Goal: Navigation & Orientation: Understand site structure

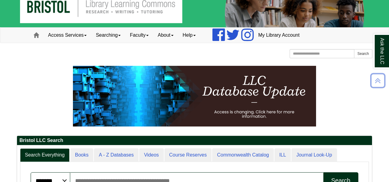
scroll to position [2, 0]
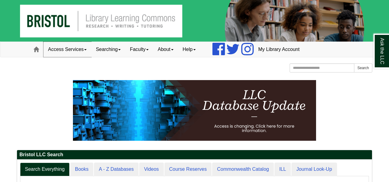
click at [77, 47] on link "Access Services" at bounding box center [67, 49] width 48 height 15
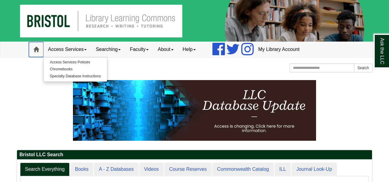
click at [36, 55] on link "Home" at bounding box center [36, 49] width 15 height 15
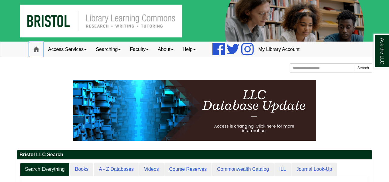
click at [36, 55] on link "Home" at bounding box center [36, 49] width 15 height 15
click at [106, 49] on link "Searching" at bounding box center [108, 49] width 34 height 15
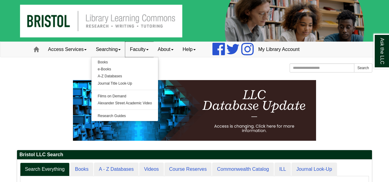
click at [142, 49] on link "Faculty" at bounding box center [139, 49] width 28 height 15
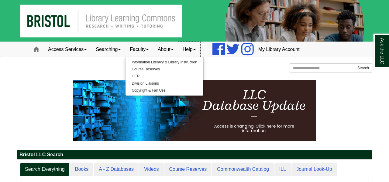
click at [191, 47] on link "Help" at bounding box center [189, 49] width 22 height 15
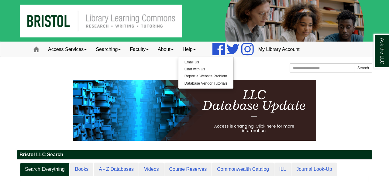
click at [152, 72] on div "Bristol Community College Bristol Community College Library Learning Commons Ho…" at bounding box center [195, 69] width 356 height 11
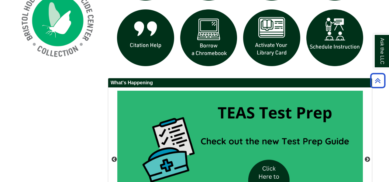
scroll to position [477, 0]
